Goal: Use online tool/utility: Utilize a website feature to perform a specific function

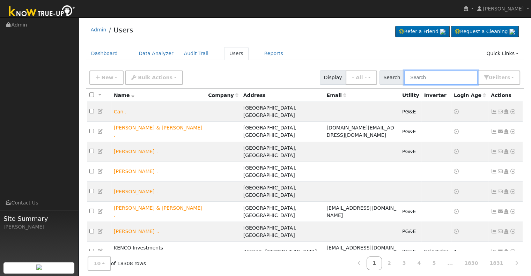
click at [426, 75] on input "text" at bounding box center [441, 78] width 74 height 14
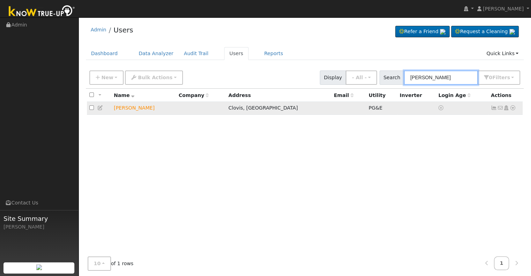
type input "bill parks"
click at [99, 107] on icon at bounding box center [100, 107] width 6 height 5
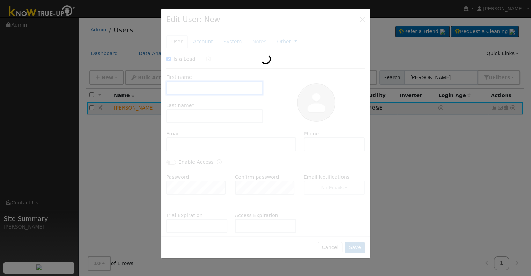
checkbox input "true"
type input "Bill"
type input "Parks"
type input "559 392-0379"
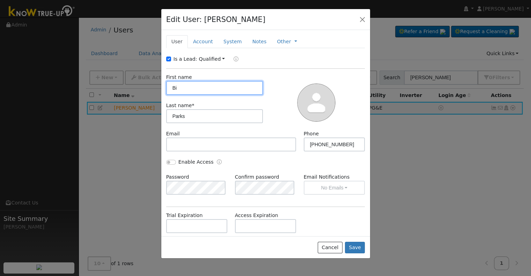
type input "B"
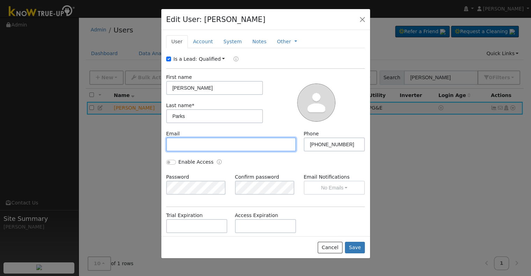
click at [185, 142] on input "text" at bounding box center [231, 145] width 130 height 14
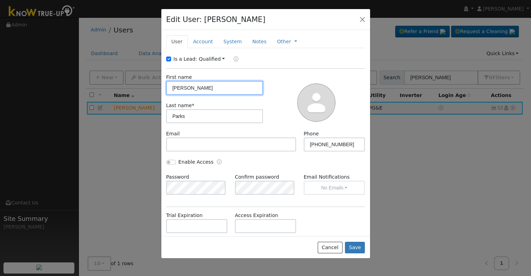
click at [201, 88] on input "George" at bounding box center [214, 88] width 97 height 14
type input "George"
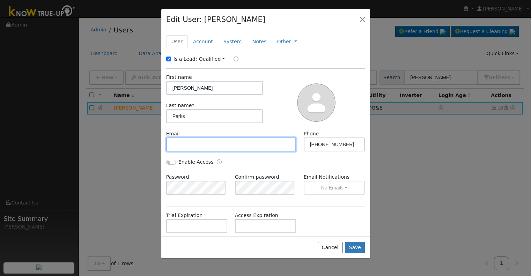
click at [186, 142] on input "text" at bounding box center [231, 145] width 130 height 14
type input "gfmknora@sbcglobal.net"
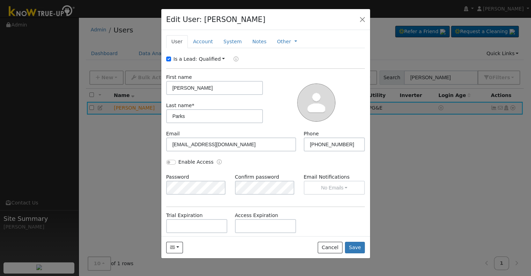
click at [232, 164] on div "Enable Access" at bounding box center [213, 162] width 103 height 8
click at [357, 248] on button "Save" at bounding box center [355, 248] width 20 height 12
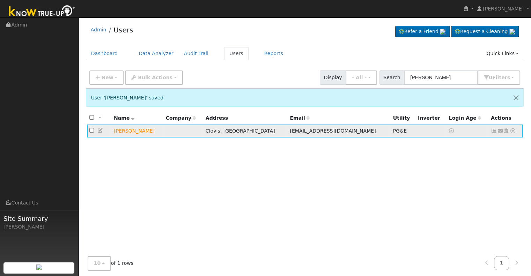
click at [512, 131] on icon at bounding box center [513, 130] width 6 height 5
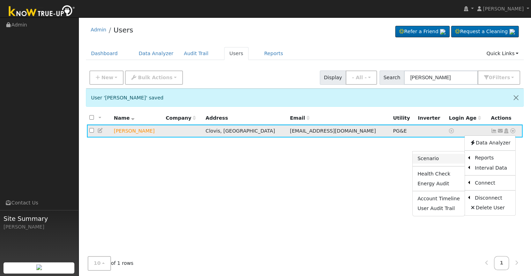
click at [423, 157] on link "Scenario" at bounding box center [439, 159] width 52 height 10
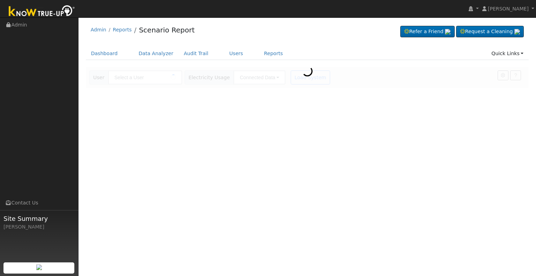
type input "[PERSON_NAME]"
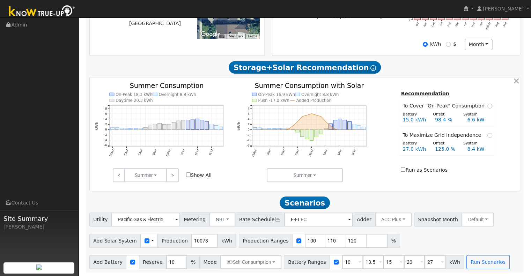
scroll to position [202, 0]
drag, startPoint x: 200, startPoint y: 241, endPoint x: 177, endPoint y: 241, distance: 22.3
click at [177, 241] on div "Add Solar System Use CSV Data Production 10073 kWh" at bounding box center [162, 241] width 147 height 14
type input "12249"
click at [224, 192] on div "Scenario Report Powered by Know True-Up ® Energy Consumption Overview Show Help…" at bounding box center [305, 87] width 438 height 371
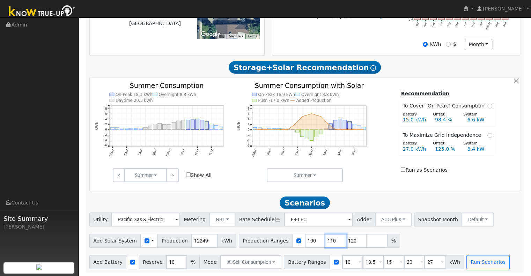
click at [325, 239] on input "110" at bounding box center [335, 241] width 21 height 14
type input "120"
type input "1"
click at [342, 262] on input "10" at bounding box center [352, 262] width 21 height 14
type input "13.5"
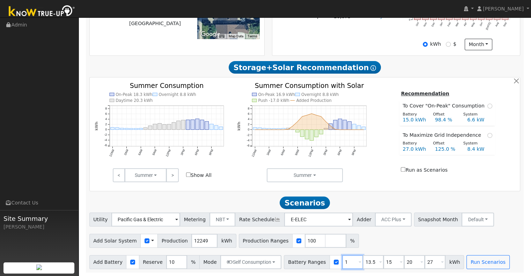
type input "15"
type input "20"
type input "27"
type input "15"
type input "20"
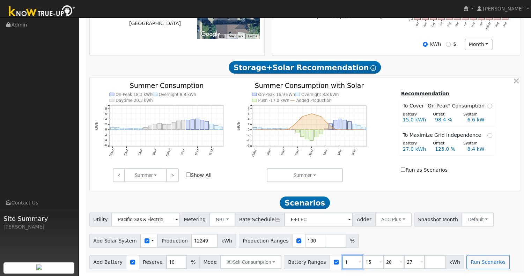
type input "27"
type input "20"
type input "27"
type input "20"
type input "2"
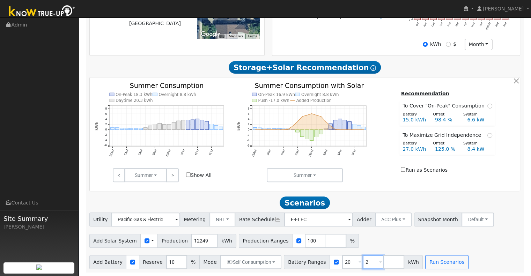
click at [363, 263] on input "2" at bounding box center [373, 262] width 21 height 14
click at [406, 261] on button "Run Scenarios" at bounding box center [426, 262] width 43 height 14
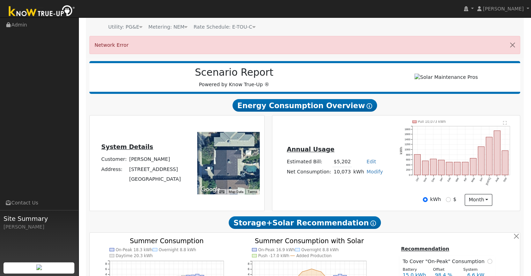
scroll to position [70, 0]
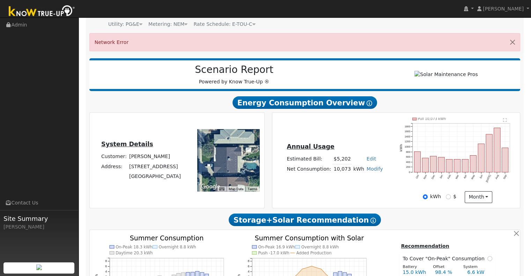
click at [379, 187] on div "Annual Usage Estimated Bill: $5,202 Edit Estimated Bill $ Annual Net Consumptio…" at bounding box center [395, 160] width 245 height 85
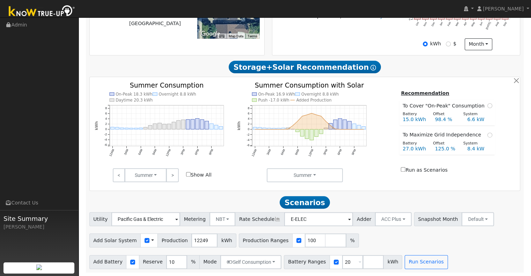
scroll to position [225, 0]
click at [412, 264] on button "Run Scenarios" at bounding box center [426, 262] width 43 height 14
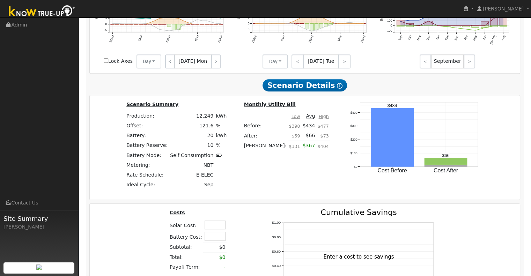
scroll to position [575, 0]
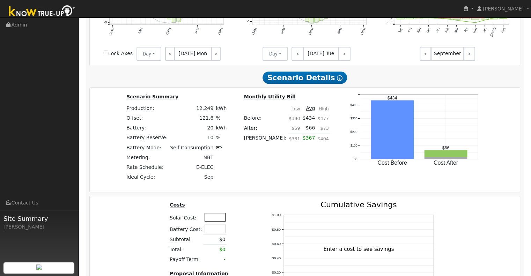
click at [209, 219] on input "text" at bounding box center [215, 217] width 21 height 9
type input "$25,000"
click at [216, 232] on input "text" at bounding box center [215, 228] width 21 height 9
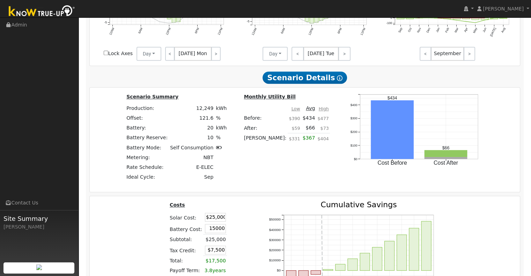
type input "$15,000"
type input "$12,000"
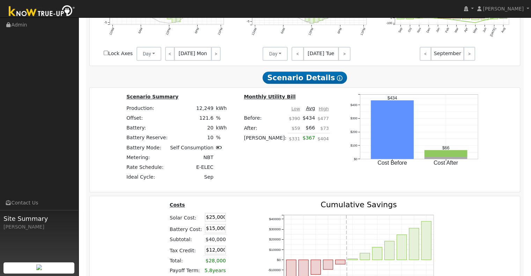
drag, startPoint x: 244, startPoint y: 223, endPoint x: 241, endPoint y: 227, distance: 4.9
click at [243, 227] on table "Costs Solar Cost: $25,000 Battery Cost: $15,000 Subtotal: $40,000 Tax Credit: $…" at bounding box center [210, 238] width 83 height 75
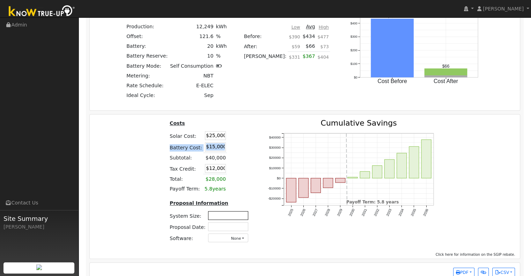
scroll to position [668, 0]
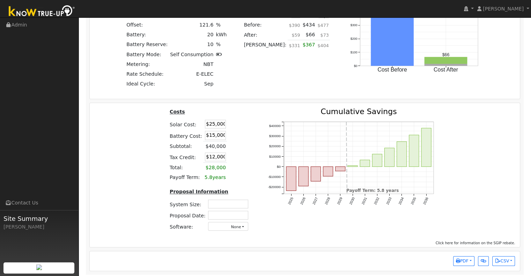
click at [253, 186] on div "Costs Solar Cost: $25,000 Battery Cost: $15,000 Subtotal: $40,000 Tax Credit: $…" at bounding box center [210, 172] width 98 height 129
click at [230, 206] on input "text" at bounding box center [228, 204] width 40 height 9
type input "9.89"
click at [233, 220] on input "text" at bounding box center [228, 215] width 40 height 9
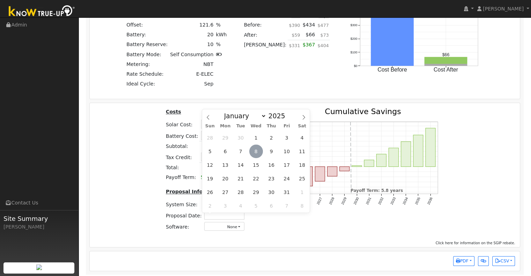
click at [257, 152] on span "8" at bounding box center [256, 152] width 14 height 14
type input "[DATE]"
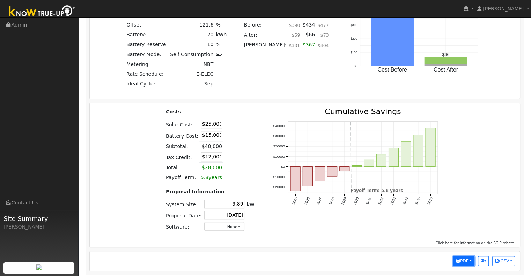
click at [469, 261] on button "PDF" at bounding box center [463, 261] width 21 height 10
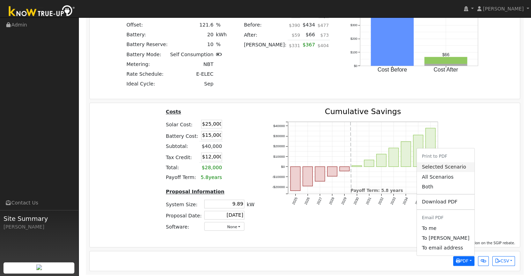
click at [452, 169] on link "Selected Scenario" at bounding box center [445, 167] width 57 height 10
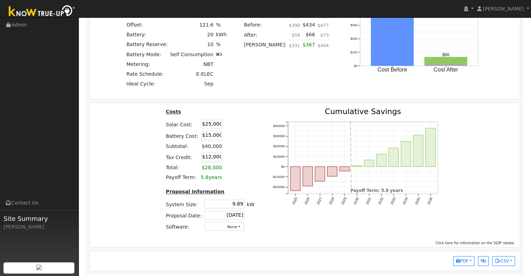
scroll to position [668, 0]
